Goal: Task Accomplishment & Management: Use online tool/utility

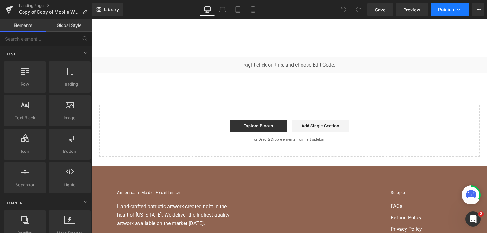
click at [457, 10] on icon at bounding box center [458, 9] width 6 height 6
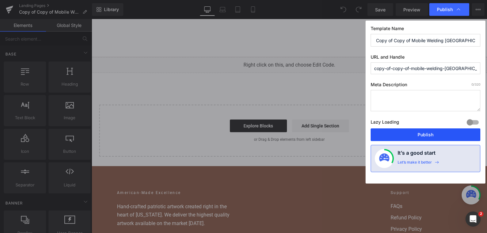
click at [432, 132] on button "Publish" at bounding box center [425, 134] width 110 height 13
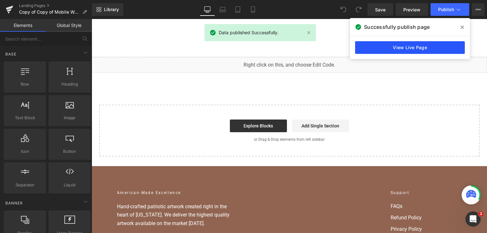
click at [400, 49] on link "View Live Page" at bounding box center [410, 47] width 110 height 13
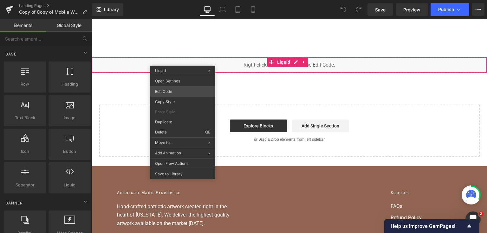
click at [177, 0] on div "You are previewing how the will restyle your page. You can not edit Elements in…" at bounding box center [243, 0] width 487 height 0
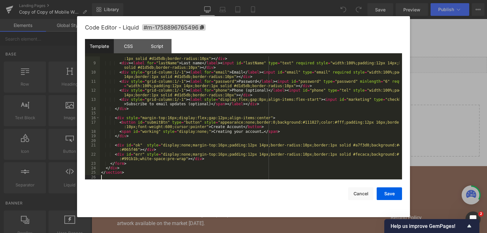
scroll to position [41, 0]
click at [449, 75] on div at bounding box center [243, 116] width 487 height 233
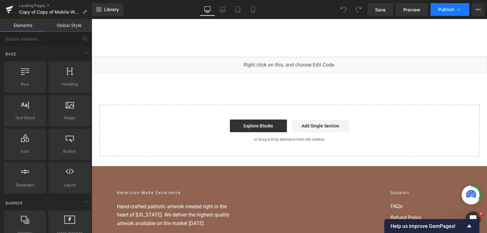
click at [436, 11] on button "Publish" at bounding box center [449, 9] width 39 height 13
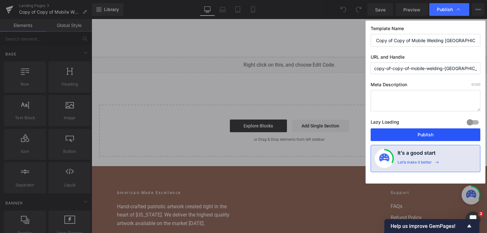
click at [404, 135] on button "Publish" at bounding box center [425, 134] width 110 height 13
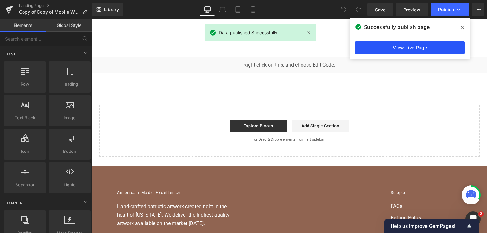
click at [402, 51] on link "View Live Page" at bounding box center [410, 47] width 110 height 13
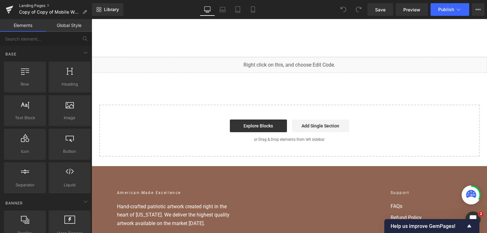
click at [35, 4] on link "Landing Pages" at bounding box center [55, 5] width 73 height 5
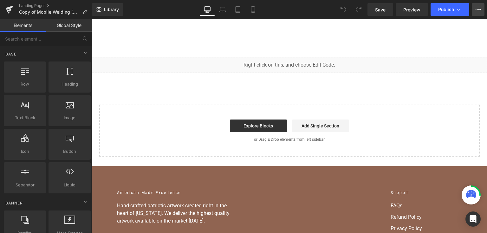
click at [477, 8] on icon at bounding box center [477, 9] width 5 height 5
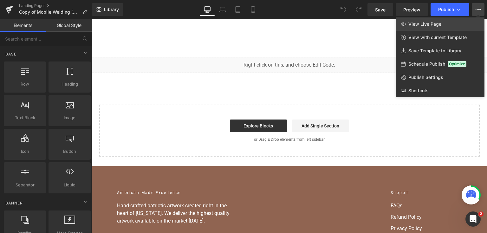
click at [409, 21] on span "View Live Page" at bounding box center [424, 24] width 33 height 6
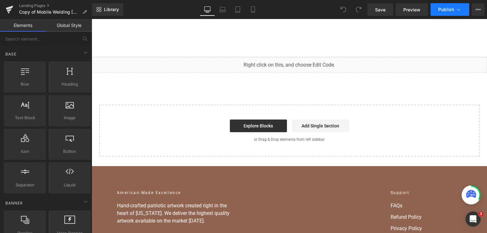
click at [448, 11] on span "Publish" at bounding box center [446, 9] width 16 height 5
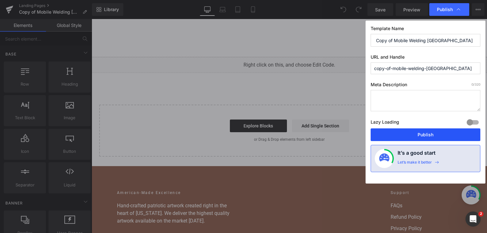
click at [416, 131] on button "Publish" at bounding box center [425, 134] width 110 height 13
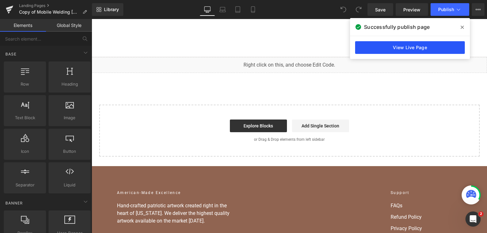
click at [389, 44] on link "View Live Page" at bounding box center [410, 47] width 110 height 13
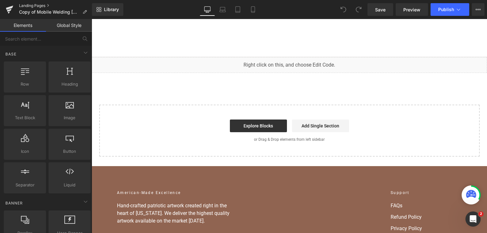
click at [31, 5] on link "Landing Pages" at bounding box center [55, 5] width 73 height 5
click at [479, 12] on button "View Live Page View with current Template Save Template to Library Schedule Pub…" at bounding box center [477, 9] width 13 height 13
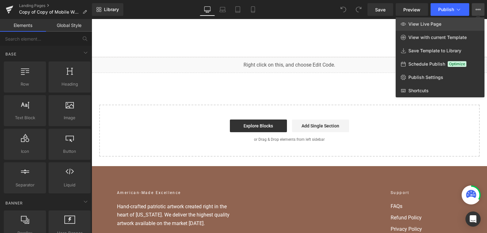
click at [454, 22] on link "View Live Page" at bounding box center [439, 23] width 89 height 13
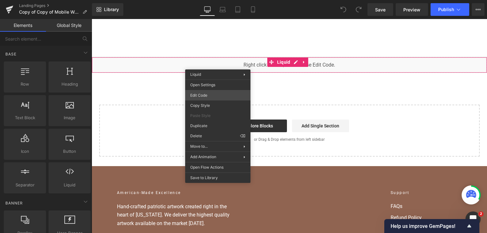
click at [218, 0] on div "You are previewing how the will restyle your page. You can not edit Elements in…" at bounding box center [243, 0] width 487 height 0
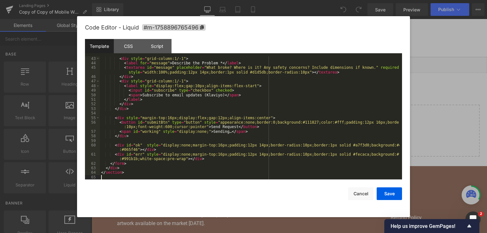
scroll to position [214, 0]
click at [397, 187] on button "Save" at bounding box center [388, 193] width 25 height 13
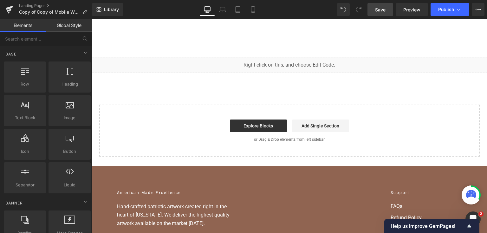
click at [375, 13] on link "Save" at bounding box center [380, 9] width 26 height 13
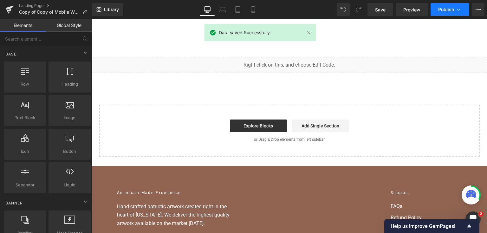
click at [446, 11] on span "Publish" at bounding box center [446, 9] width 16 height 5
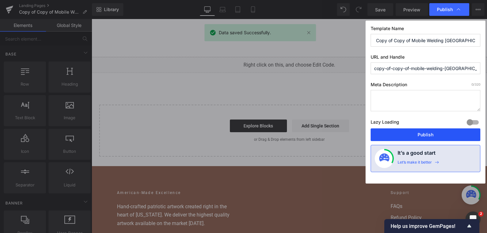
click at [411, 129] on button "Publish" at bounding box center [425, 134] width 110 height 13
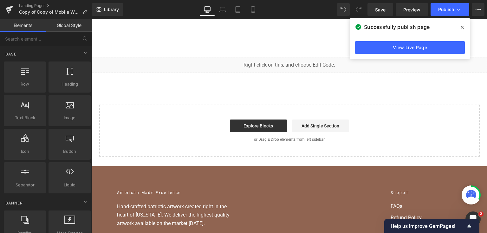
click at [465, 29] on span at bounding box center [462, 27] width 10 height 10
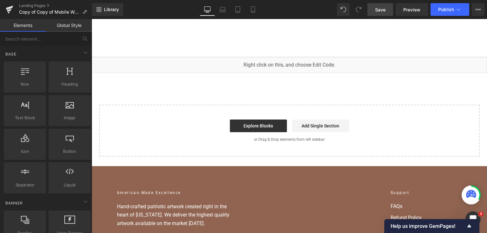
click at [380, 7] on span "Save" at bounding box center [380, 9] width 10 height 7
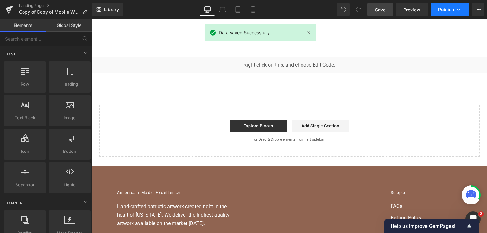
click at [450, 8] on span "Publish" at bounding box center [446, 9] width 16 height 5
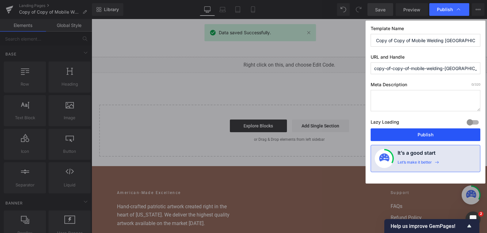
click at [409, 133] on button "Publish" at bounding box center [425, 134] width 110 height 13
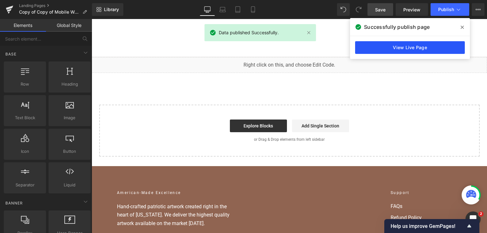
click at [418, 48] on link "View Live Page" at bounding box center [410, 47] width 110 height 13
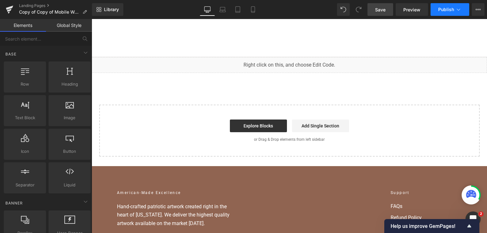
click at [449, 12] on button "Publish" at bounding box center [449, 9] width 39 height 13
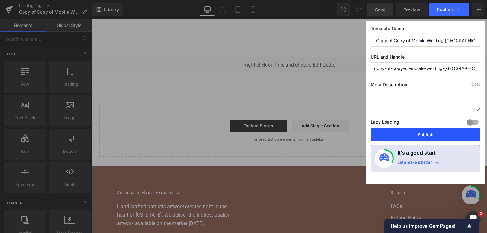
drag, startPoint x: 415, startPoint y: 133, endPoint x: 323, endPoint y: 114, distance: 93.8
click at [415, 133] on button "Publish" at bounding box center [425, 134] width 110 height 13
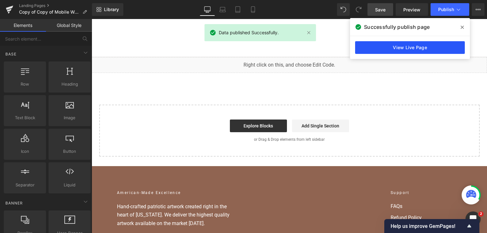
click at [375, 48] on link "View Live Page" at bounding box center [410, 47] width 110 height 13
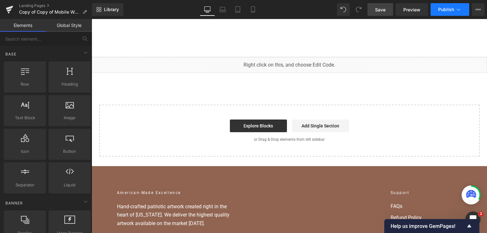
click at [444, 13] on button "Publish" at bounding box center [449, 9] width 39 height 13
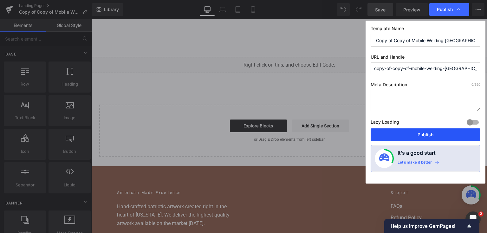
click at [415, 133] on button "Publish" at bounding box center [425, 134] width 110 height 13
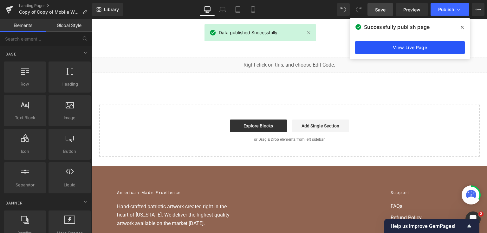
click at [435, 51] on link "View Live Page" at bounding box center [410, 47] width 110 height 13
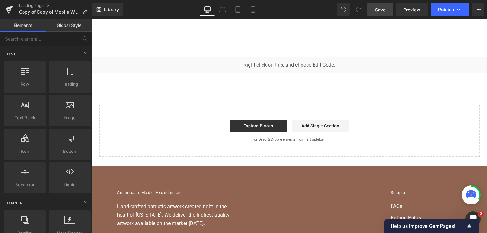
click at [384, 11] on span "Save" at bounding box center [380, 9] width 10 height 7
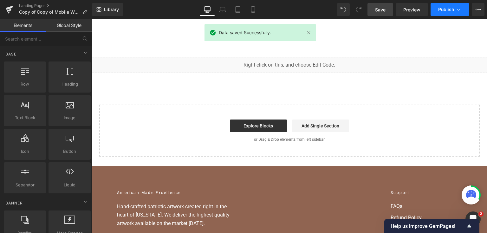
click at [446, 11] on button "Publish" at bounding box center [449, 9] width 39 height 13
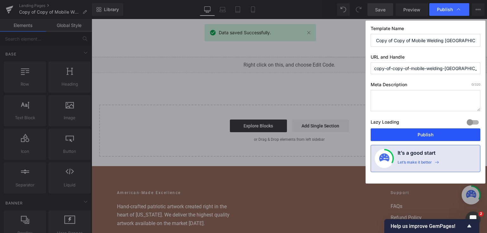
drag, startPoint x: 413, startPoint y: 134, endPoint x: 309, endPoint y: 110, distance: 106.9
click at [413, 134] on button "Publish" at bounding box center [425, 134] width 110 height 13
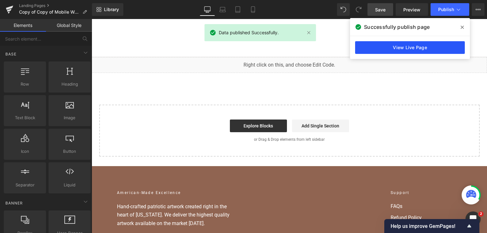
click at [400, 45] on link "View Live Page" at bounding box center [410, 47] width 110 height 13
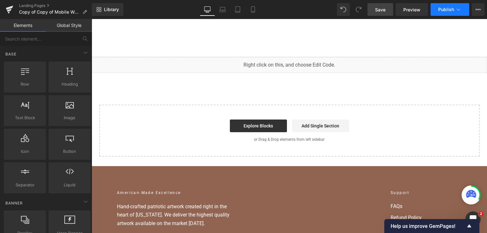
click at [447, 9] on span "Publish" at bounding box center [446, 9] width 16 height 5
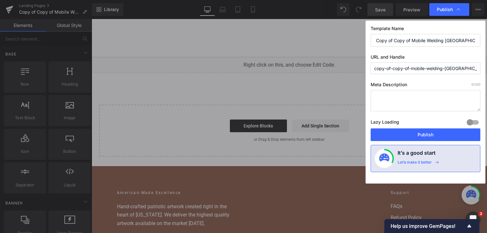
click at [425, 128] on div "Lazy Loading Build Upgrade plan to unlock" at bounding box center [425, 123] width 110 height 10
click at [425, 130] on button "Publish" at bounding box center [425, 134] width 110 height 13
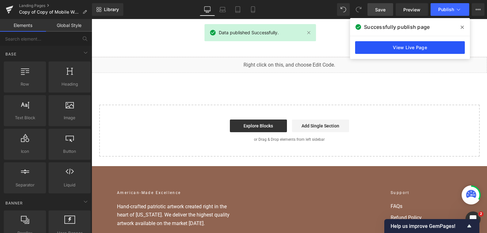
click at [442, 44] on link "View Live Page" at bounding box center [410, 47] width 110 height 13
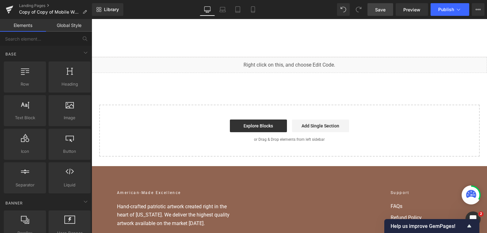
click at [436, 20] on div "Home Home Shop American Collection American Flags (Laser Cut) American Flags (U…" at bounding box center [289, 38] width 395 height 38
click at [457, 9] on icon at bounding box center [458, 10] width 3 height 2
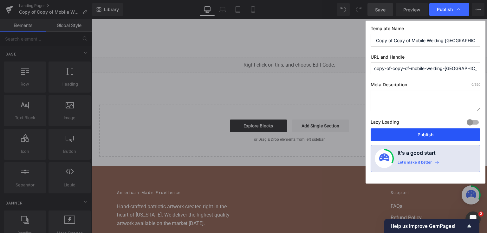
click at [406, 137] on button "Publish" at bounding box center [425, 134] width 110 height 13
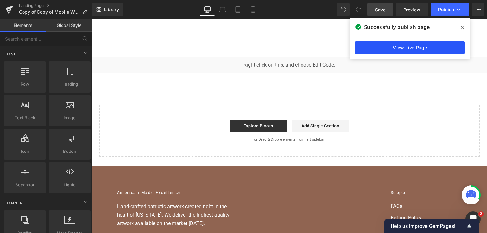
click at [380, 45] on link "View Live Page" at bounding box center [410, 47] width 110 height 13
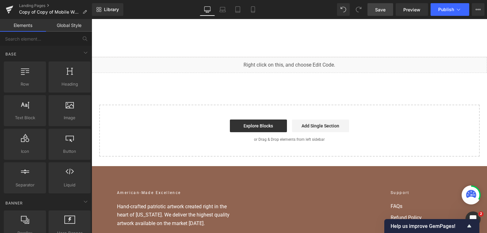
click at [389, 9] on link "Save" at bounding box center [380, 9] width 26 height 13
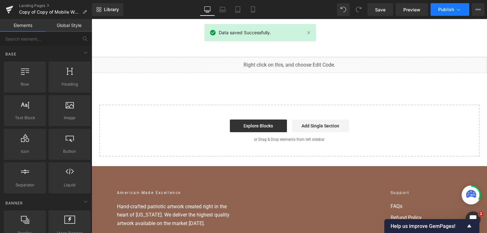
click at [451, 8] on span "Publish" at bounding box center [446, 9] width 16 height 5
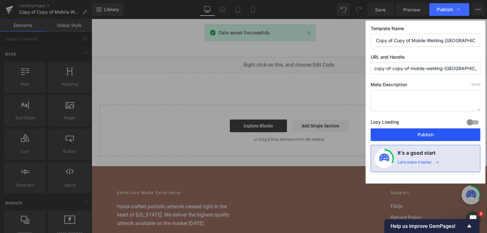
click at [447, 133] on button "Publish" at bounding box center [425, 134] width 110 height 13
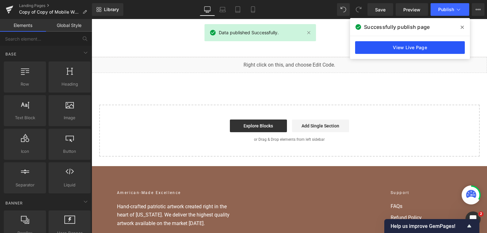
click at [429, 50] on link "View Live Page" at bounding box center [410, 47] width 110 height 13
